Goal: Transaction & Acquisition: Purchase product/service

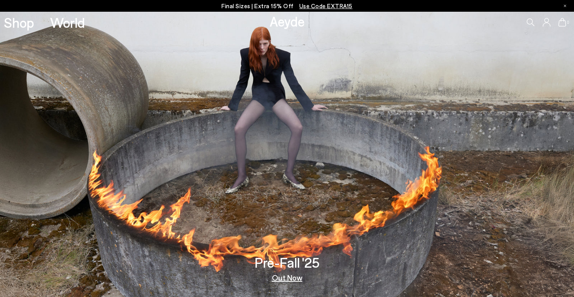
click at [294, 279] on link "Out Now" at bounding box center [287, 278] width 31 height 8
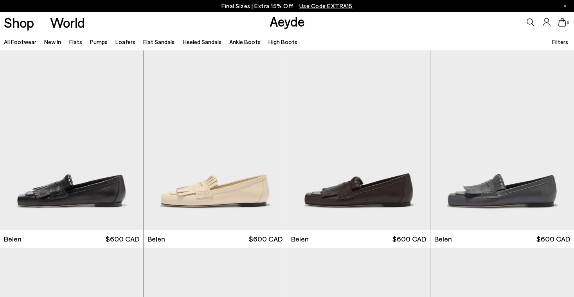
click at [27, 41] on link "All Footwear" at bounding box center [20, 41] width 32 height 7
click at [564, 39] on span "Filters" at bounding box center [560, 41] width 16 height 7
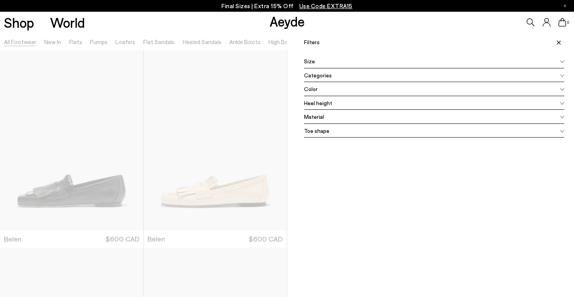
click at [385, 65] on div "Size" at bounding box center [434, 61] width 260 height 14
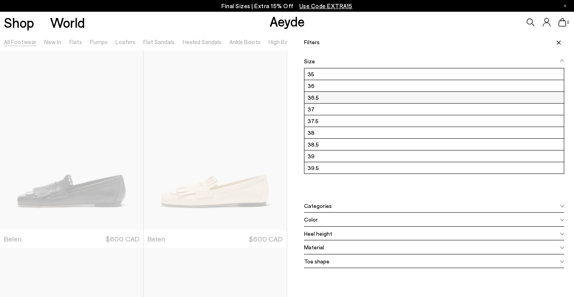
click at [366, 95] on label "36.5" at bounding box center [434, 97] width 260 height 11
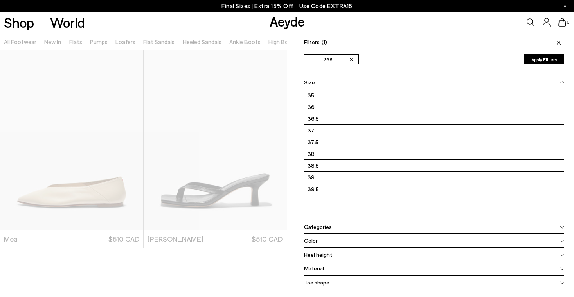
click at [535, 61] on button "Apply Filters" at bounding box center [544, 59] width 40 height 10
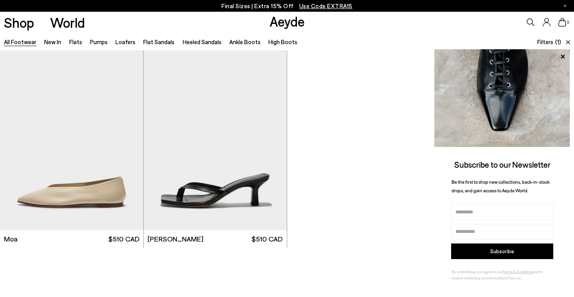
click at [551, 42] on span "Filters" at bounding box center [545, 41] width 16 height 7
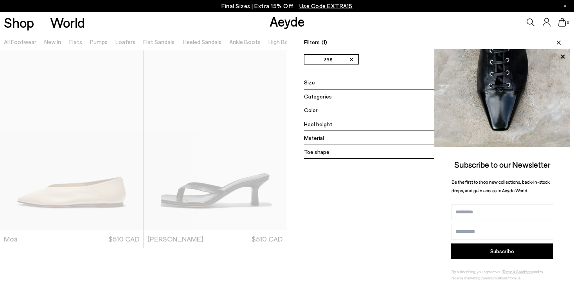
click at [322, 83] on div "Size" at bounding box center [434, 82] width 260 height 14
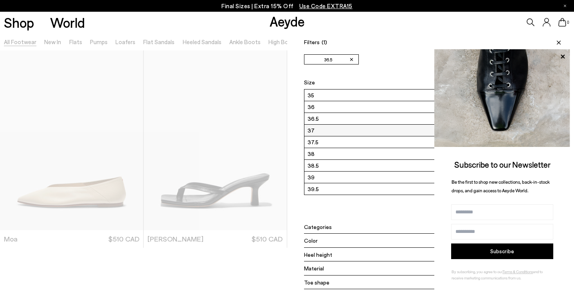
click at [325, 128] on label "37" at bounding box center [434, 130] width 260 height 11
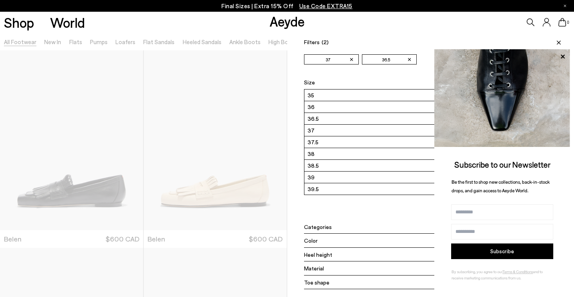
click at [559, 40] on span at bounding box center [557, 42] width 13 height 17
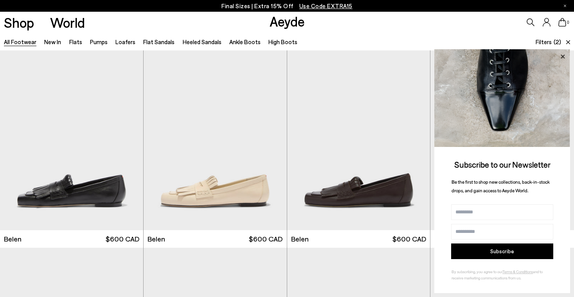
click at [565, 57] on icon at bounding box center [562, 57] width 10 height 10
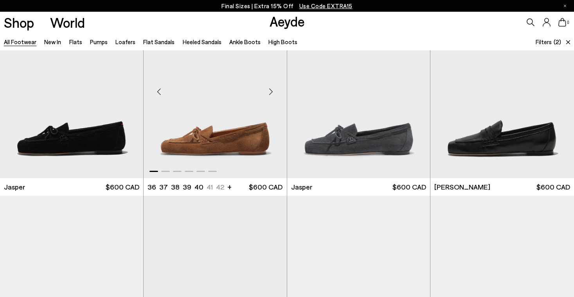
scroll to position [250, 0]
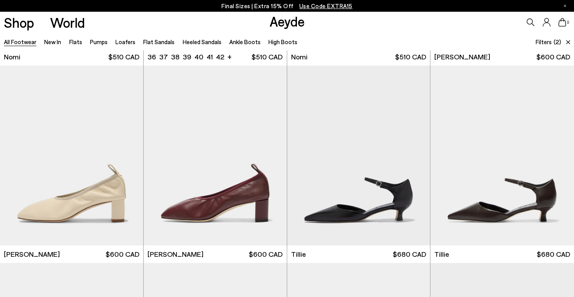
scroll to position [1960, 0]
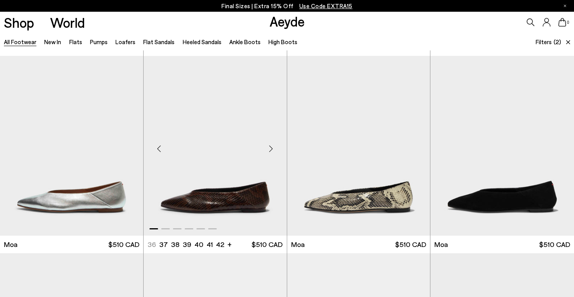
scroll to position [3356, 0]
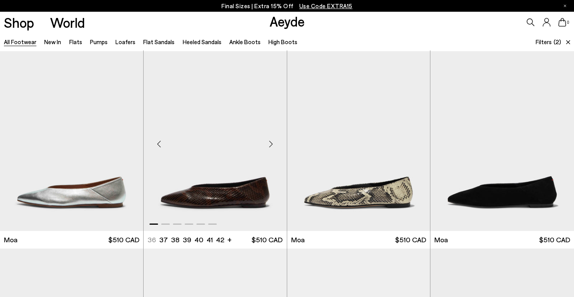
click at [271, 144] on div "Next slide" at bounding box center [270, 144] width 23 height 23
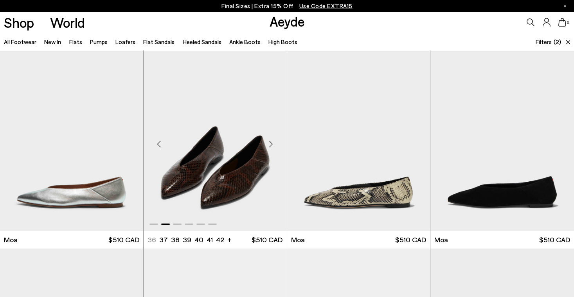
click at [271, 144] on div "Next slide" at bounding box center [270, 144] width 23 height 23
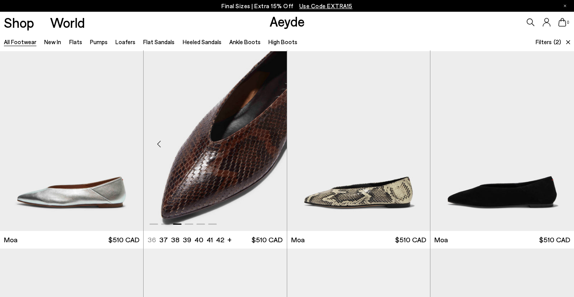
click at [271, 144] on div "Next slide" at bounding box center [270, 144] width 23 height 23
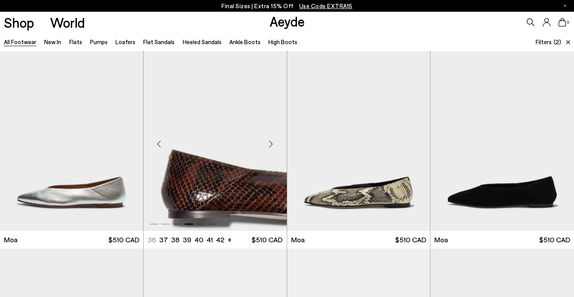
click at [271, 144] on div "Next slide" at bounding box center [270, 144] width 23 height 23
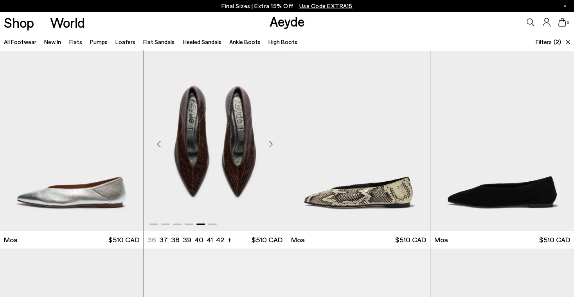
click at [161, 241] on li "37" at bounding box center [163, 240] width 9 height 10
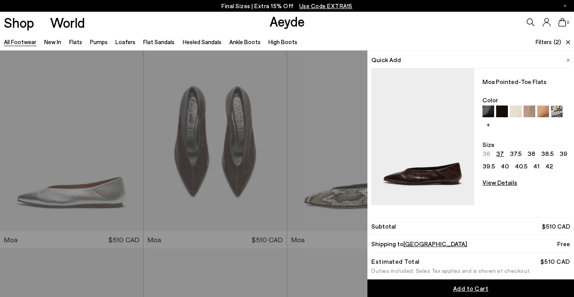
click at [258, 210] on div "Quick Add Moa Pointed-Toe Flats Color + Size 36 37 37.5 38 38.5 39 39.5 40 40.5…" at bounding box center [287, 173] width 574 height 247
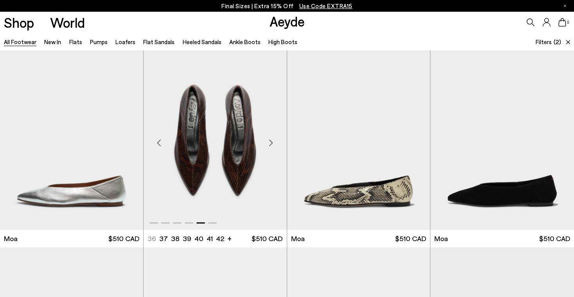
scroll to position [3341, 0]
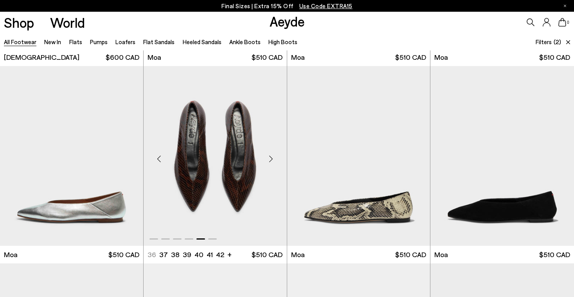
click at [272, 159] on div "Next slide" at bounding box center [270, 158] width 23 height 23
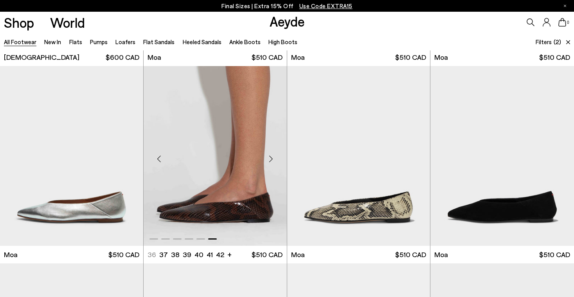
click at [272, 159] on div "Next slide" at bounding box center [270, 158] width 23 height 23
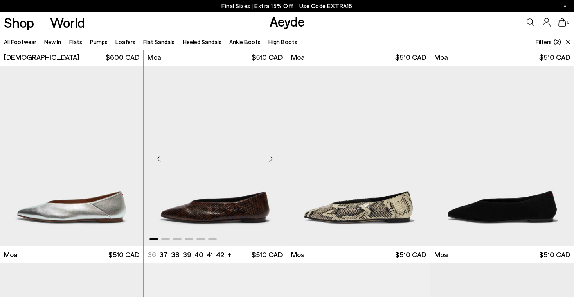
click at [272, 159] on div "Next slide" at bounding box center [270, 158] width 23 height 23
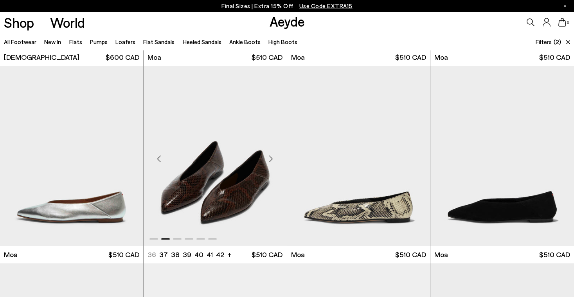
click at [272, 159] on div "Next slide" at bounding box center [270, 158] width 23 height 23
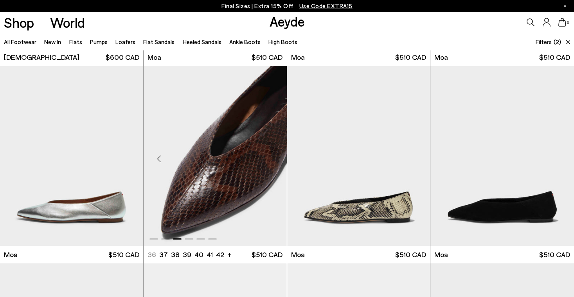
click at [272, 159] on div "Next slide" at bounding box center [270, 158] width 23 height 23
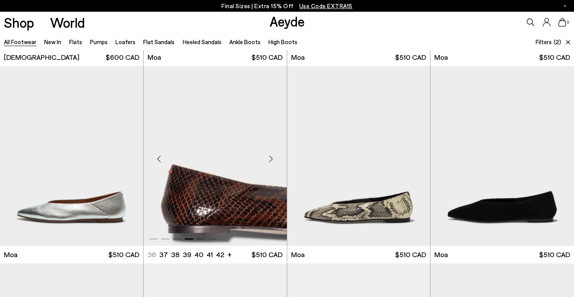
click at [272, 159] on div "Next slide" at bounding box center [270, 158] width 23 height 23
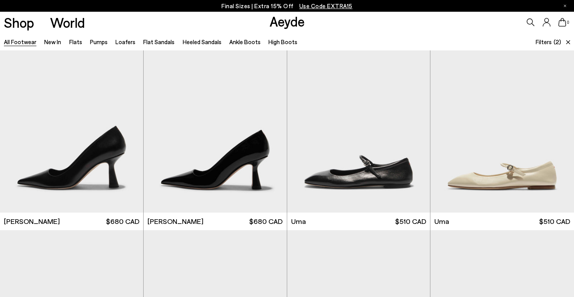
scroll to position [5744, 0]
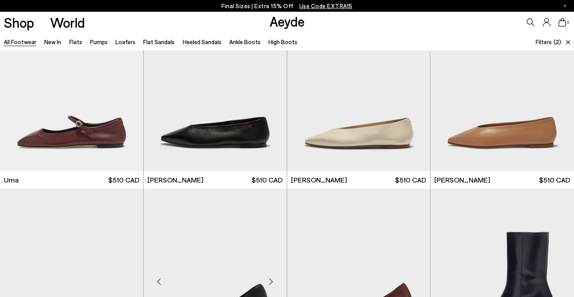
scroll to position [6088, 0]
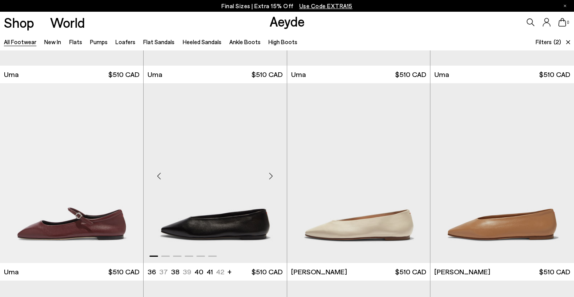
click at [237, 218] on img "1 / 6" at bounding box center [215, 173] width 143 height 180
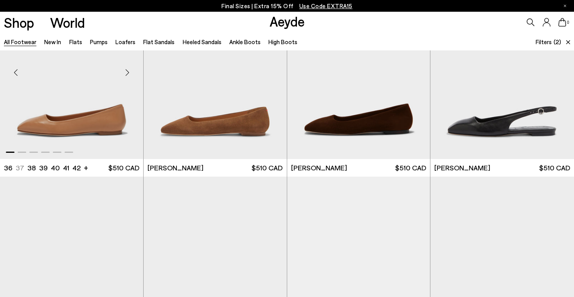
scroll to position [6786, 0]
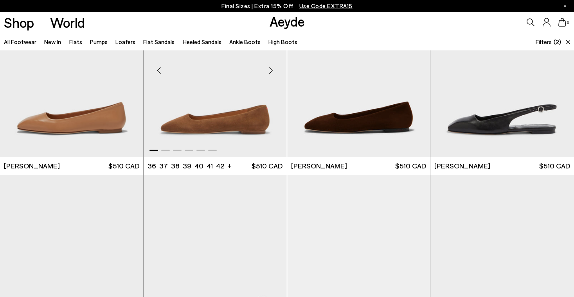
click at [213, 121] on img "1 / 6" at bounding box center [215, 68] width 143 height 180
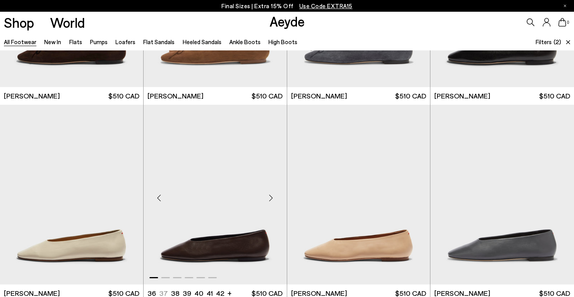
scroll to position [7253, 0]
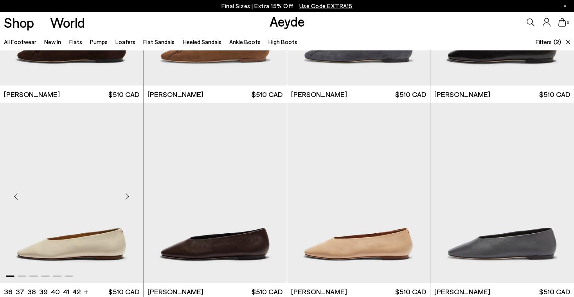
click at [83, 237] on img "1 / 6" at bounding box center [71, 193] width 143 height 180
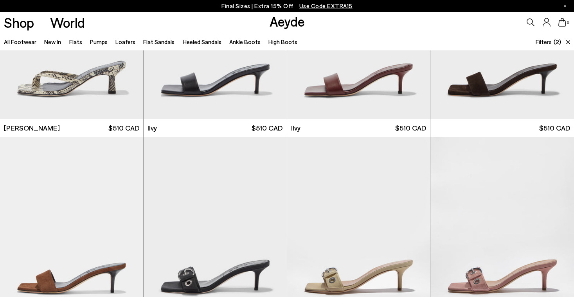
scroll to position [8622, 0]
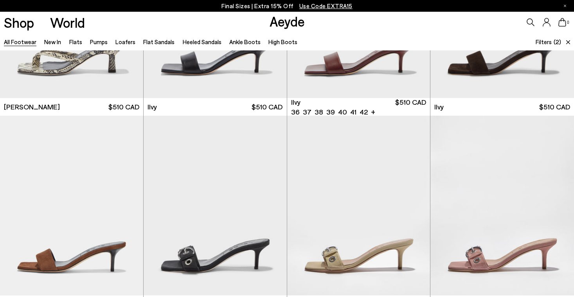
click at [531, 21] on icon at bounding box center [530, 22] width 8 height 8
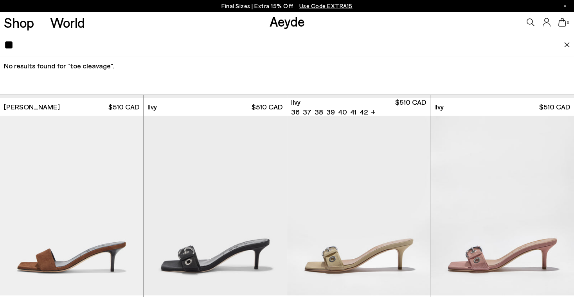
type input "*"
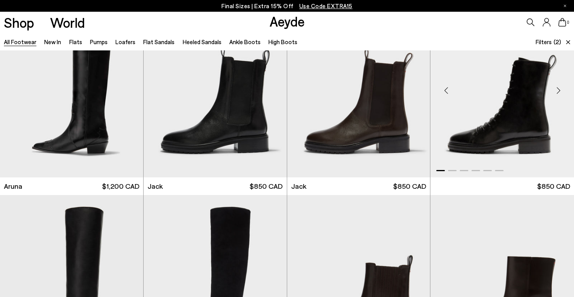
scroll to position [13285, 0]
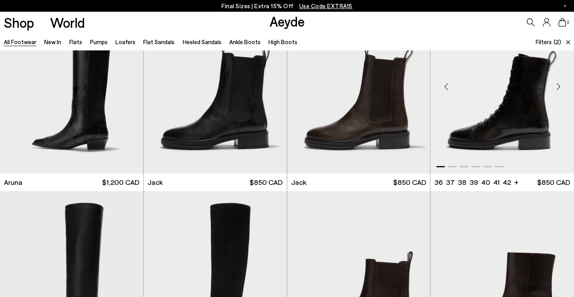
click at [558, 86] on div "Next slide" at bounding box center [557, 86] width 23 height 23
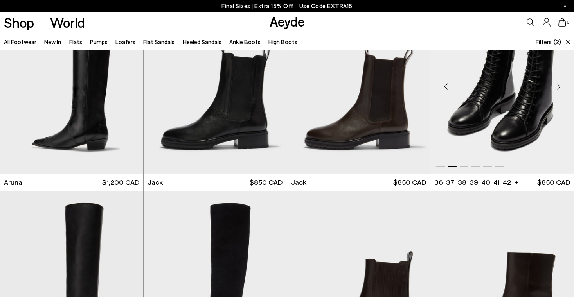
click at [558, 86] on div "Next slide" at bounding box center [557, 86] width 23 height 23
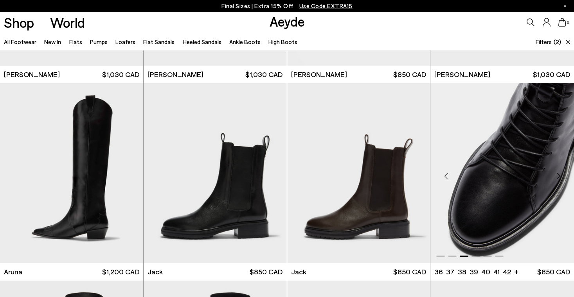
scroll to position [13214, 0]
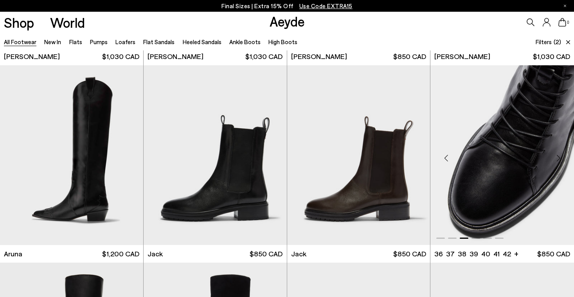
click at [561, 156] on div "Next slide" at bounding box center [557, 158] width 23 height 23
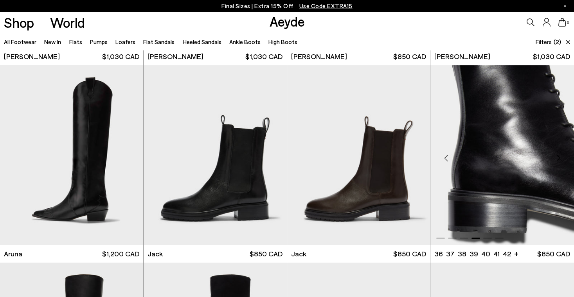
click at [561, 157] on div "Next slide" at bounding box center [557, 158] width 23 height 23
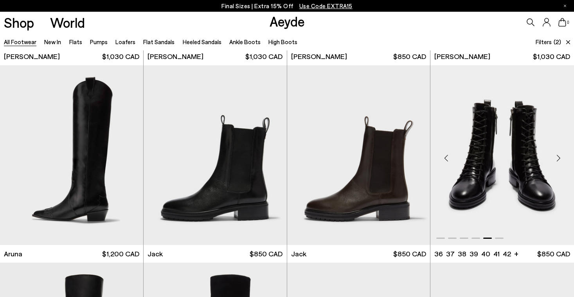
click at [561, 157] on div "Next slide" at bounding box center [557, 158] width 23 height 23
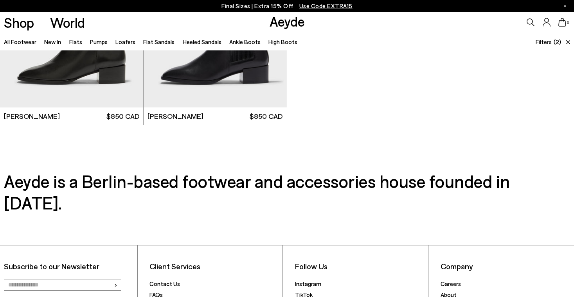
scroll to position [13744, 0]
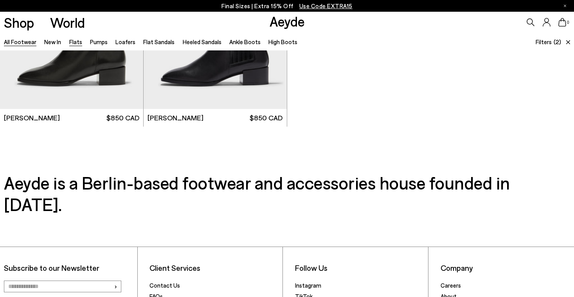
click at [73, 45] on link "Flats" at bounding box center [75, 41] width 13 height 7
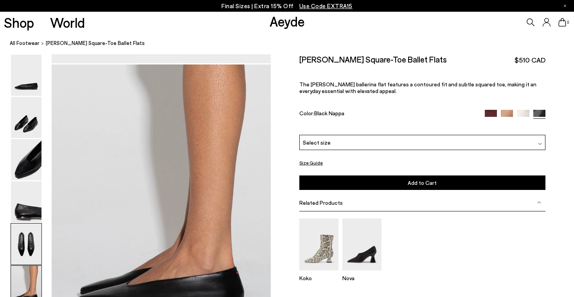
scroll to position [1408, 0]
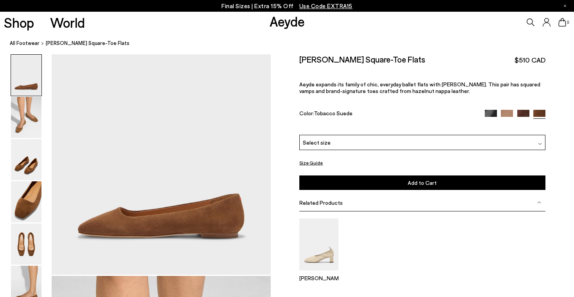
scroll to position [27, 0]
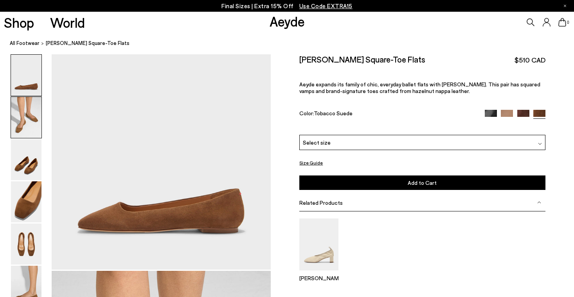
click at [29, 126] on img at bounding box center [26, 117] width 31 height 41
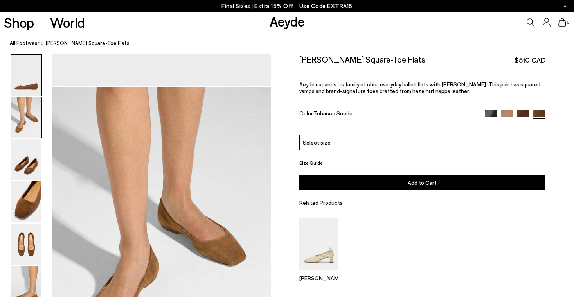
scroll to position [244, 0]
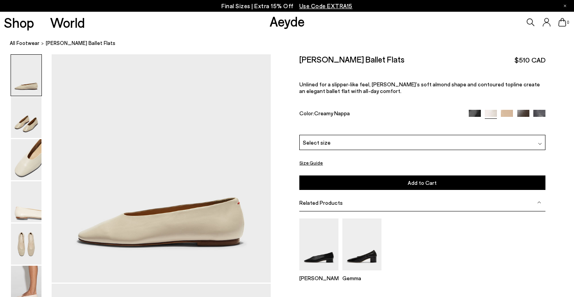
scroll to position [22, 0]
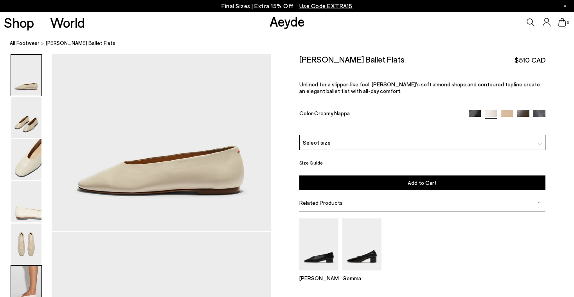
click at [34, 276] on img at bounding box center [26, 286] width 31 height 41
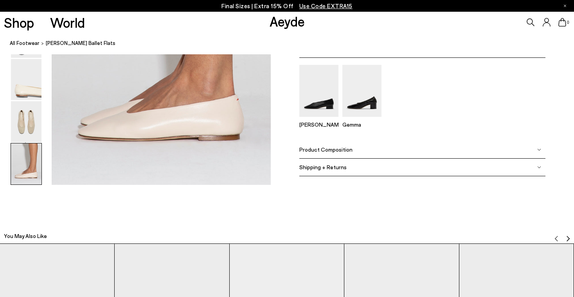
scroll to position [1572, 0]
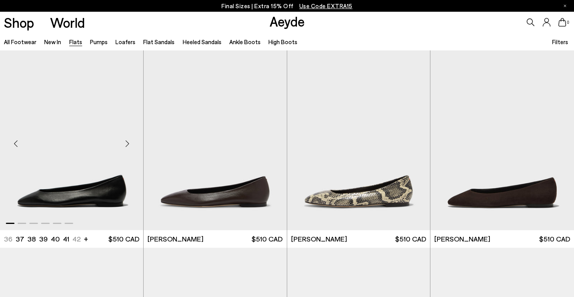
click at [68, 197] on img "1 / 6" at bounding box center [71, 140] width 143 height 180
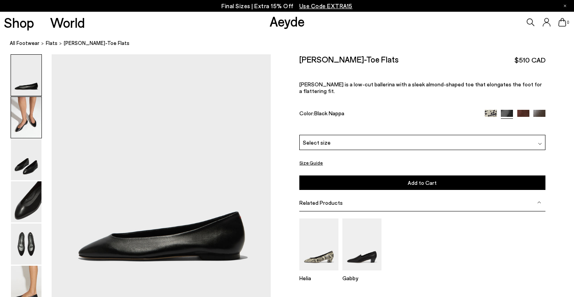
click at [26, 128] on img at bounding box center [26, 117] width 31 height 41
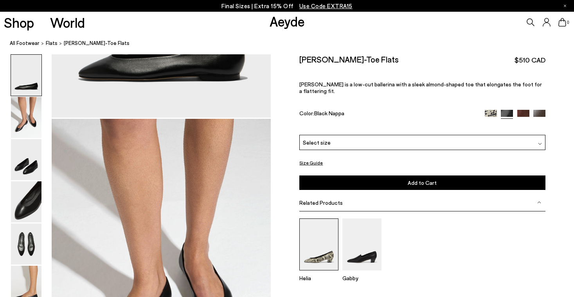
scroll to position [173, 0]
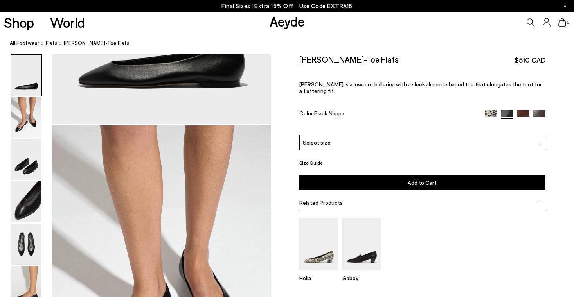
click at [490, 110] on img at bounding box center [491, 116] width 12 height 12
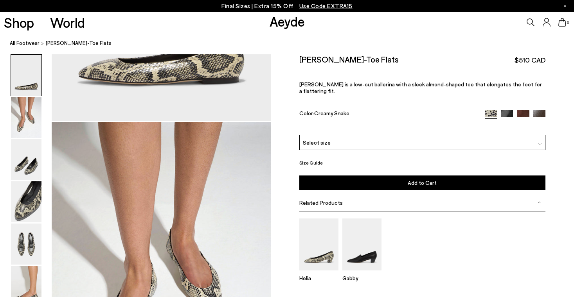
scroll to position [192, 0]
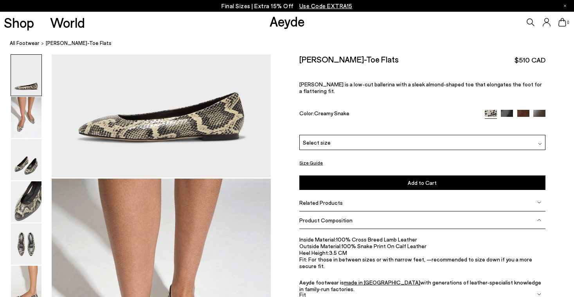
scroll to position [119, 0]
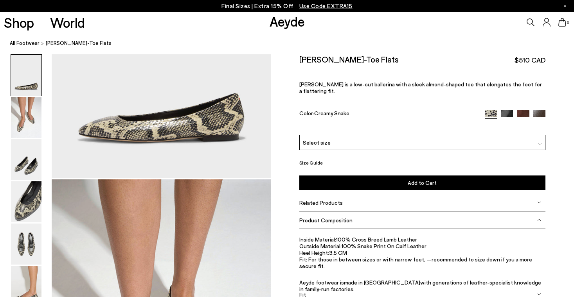
click at [409, 286] on div "Fit" at bounding box center [422, 295] width 246 height 18
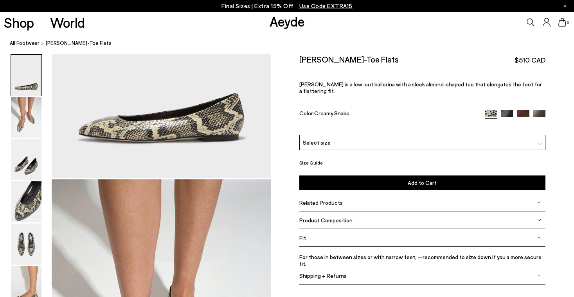
click at [539, 229] on div "Fit" at bounding box center [422, 238] width 246 height 18
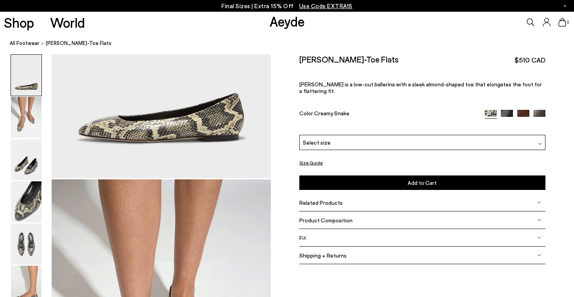
click at [539, 229] on div "Fit" at bounding box center [422, 238] width 246 height 18
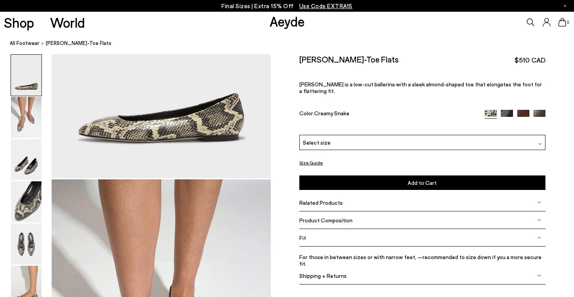
click at [539, 229] on div "Fit" at bounding box center [422, 238] width 246 height 18
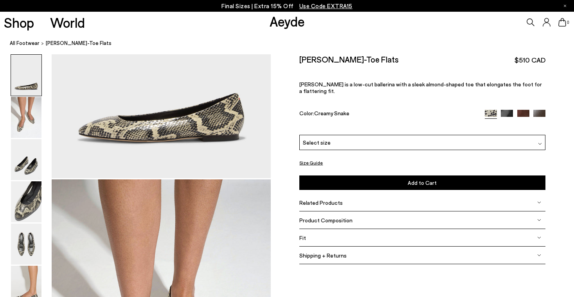
click at [384, 135] on div "Select size" at bounding box center [422, 142] width 246 height 15
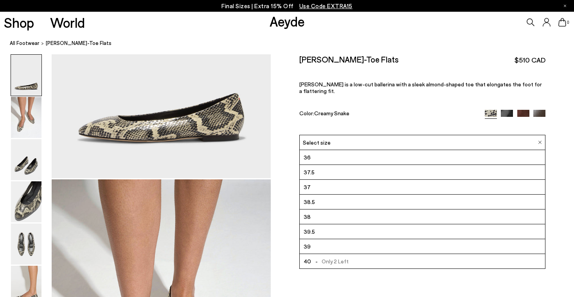
click at [318, 180] on li "37" at bounding box center [422, 187] width 245 height 15
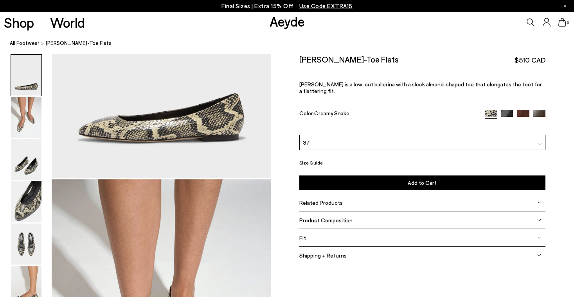
click at [504, 110] on link at bounding box center [507, 113] width 12 height 7
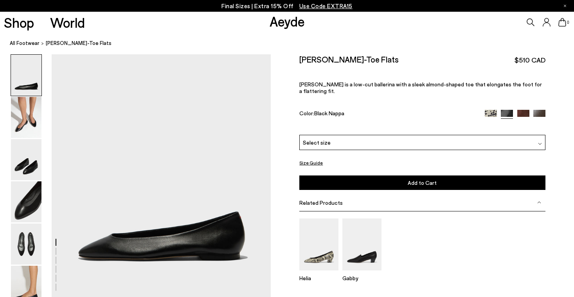
click at [496, 135] on div "Please Select a Color Black Nappa Creamy Snake Black Nappa Moka Suede Moka Napp…" at bounding box center [422, 162] width 246 height 55
click at [499, 135] on div "Select size" at bounding box center [422, 142] width 246 height 15
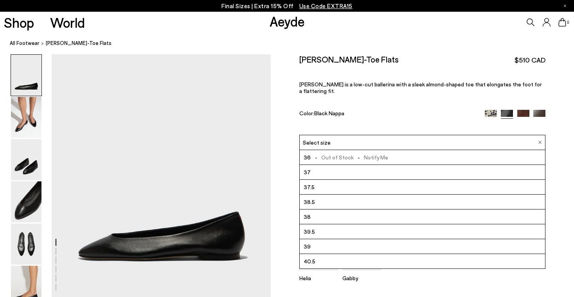
click at [443, 89] on div "[PERSON_NAME]-Toe Flats $510 CAD [PERSON_NAME] is a low-cut ballerina with a sl…" at bounding box center [422, 94] width 246 height 80
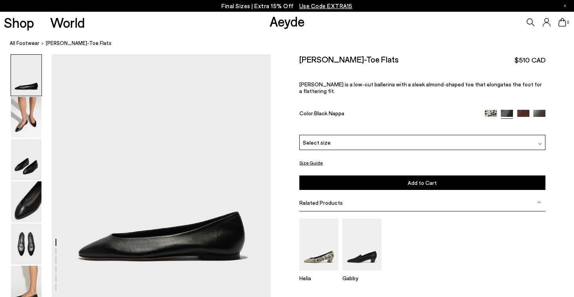
click at [535, 110] on img at bounding box center [539, 116] width 12 height 12
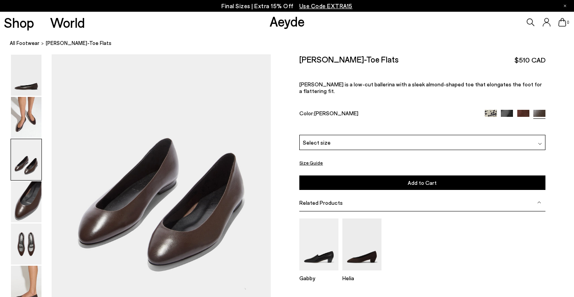
scroll to position [602, 0]
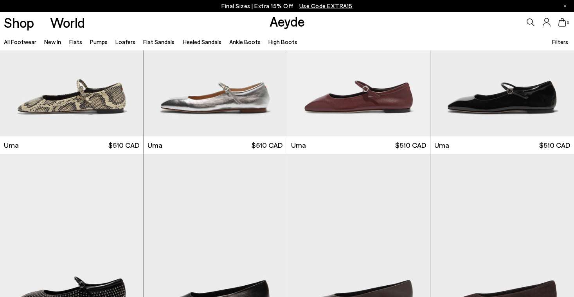
scroll to position [686, 0]
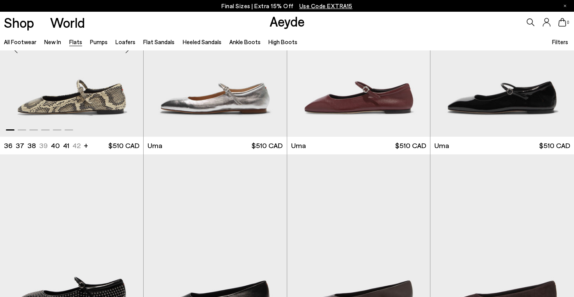
click at [86, 97] on img "1 / 6" at bounding box center [71, 47] width 143 height 180
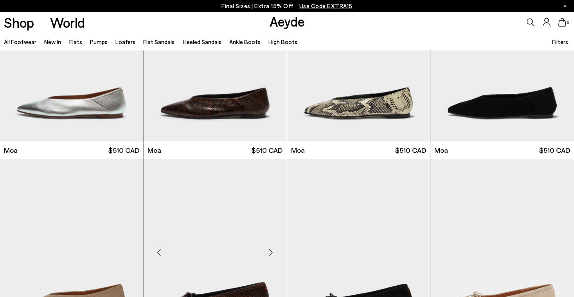
scroll to position [1274, 0]
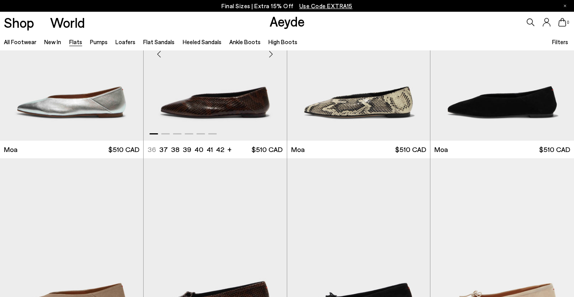
click at [234, 117] on img "1 / 6" at bounding box center [215, 51] width 143 height 180
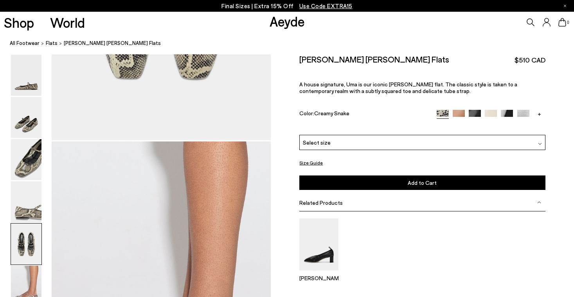
scroll to position [1329, 0]
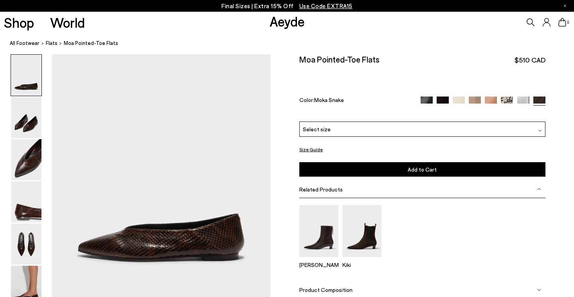
scroll to position [68, 0]
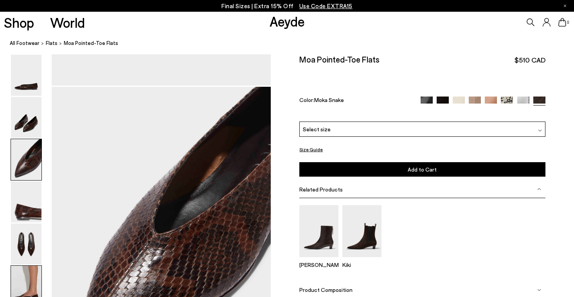
click at [28, 296] on img at bounding box center [26, 286] width 31 height 41
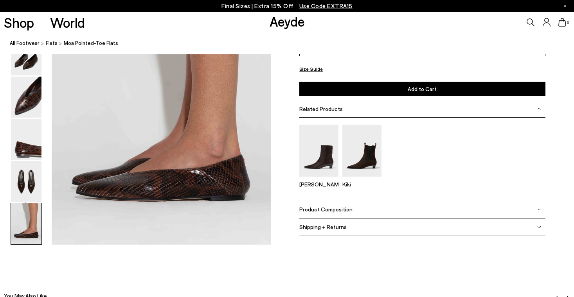
scroll to position [1517, 0]
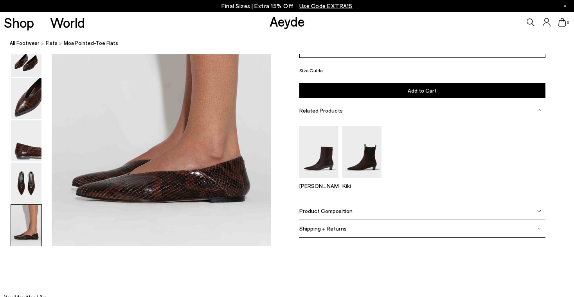
click at [532, 23] on icon at bounding box center [531, 22] width 8 height 8
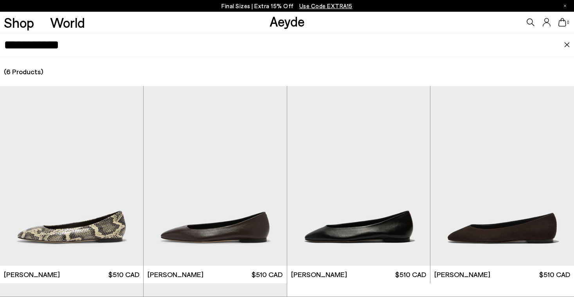
type input "*********"
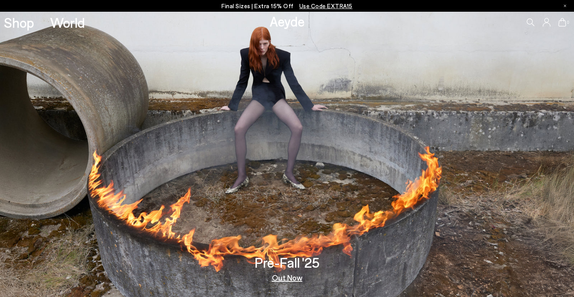
click at [280, 284] on img at bounding box center [287, 154] width 574 height 285
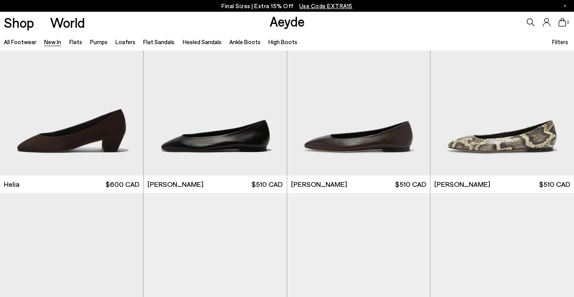
scroll to position [842, 0]
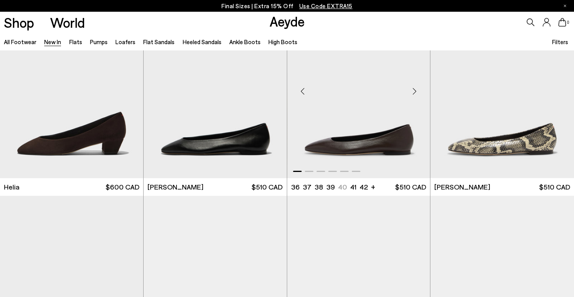
click at [397, 138] on img "1 / 6" at bounding box center [358, 88] width 143 height 180
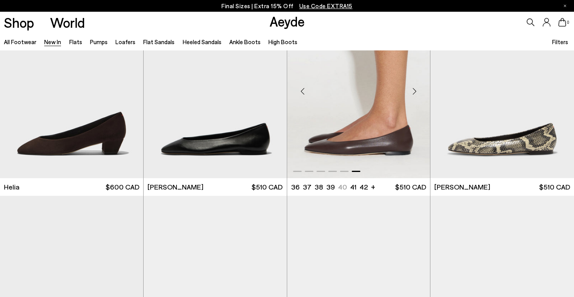
click at [418, 83] on div "Next slide" at bounding box center [413, 91] width 23 height 23
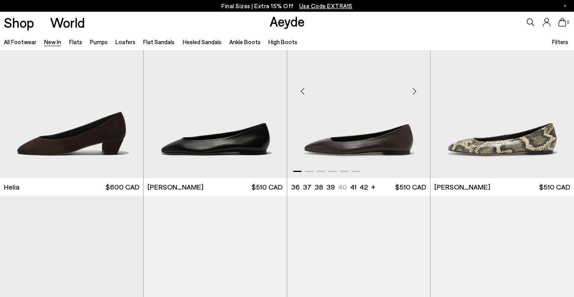
click at [414, 89] on div "Next slide" at bounding box center [413, 91] width 23 height 23
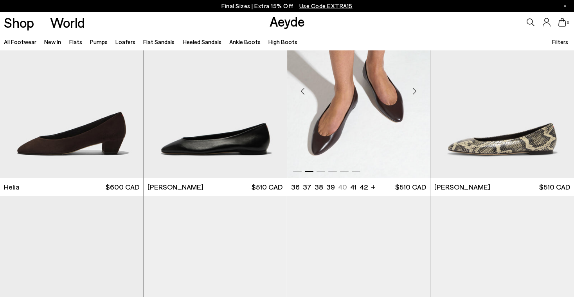
click at [414, 89] on div "Next slide" at bounding box center [413, 91] width 23 height 23
